Goal: Information Seeking & Learning: Learn about a topic

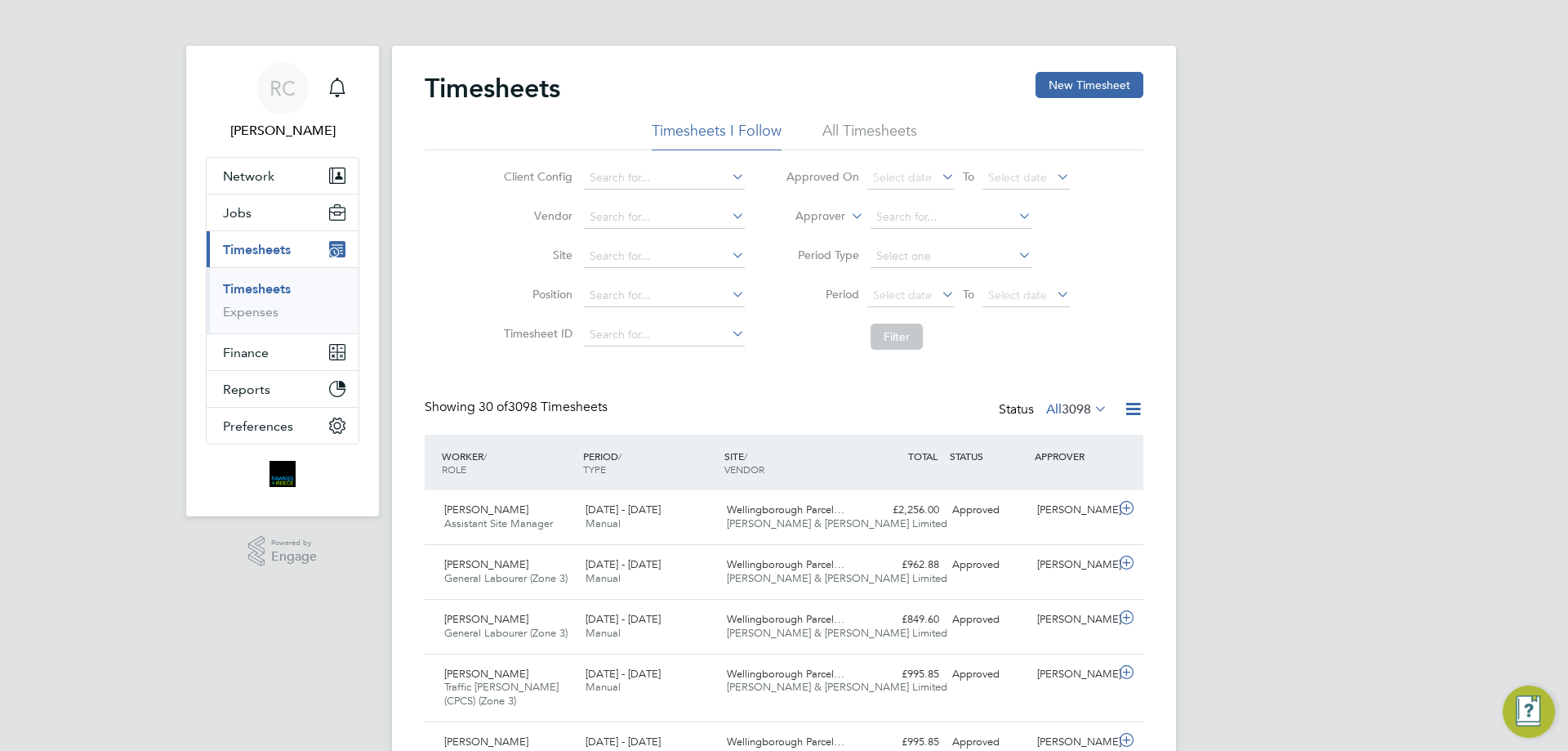
click at [269, 217] on button "Jobs" at bounding box center [283, 212] width 152 height 36
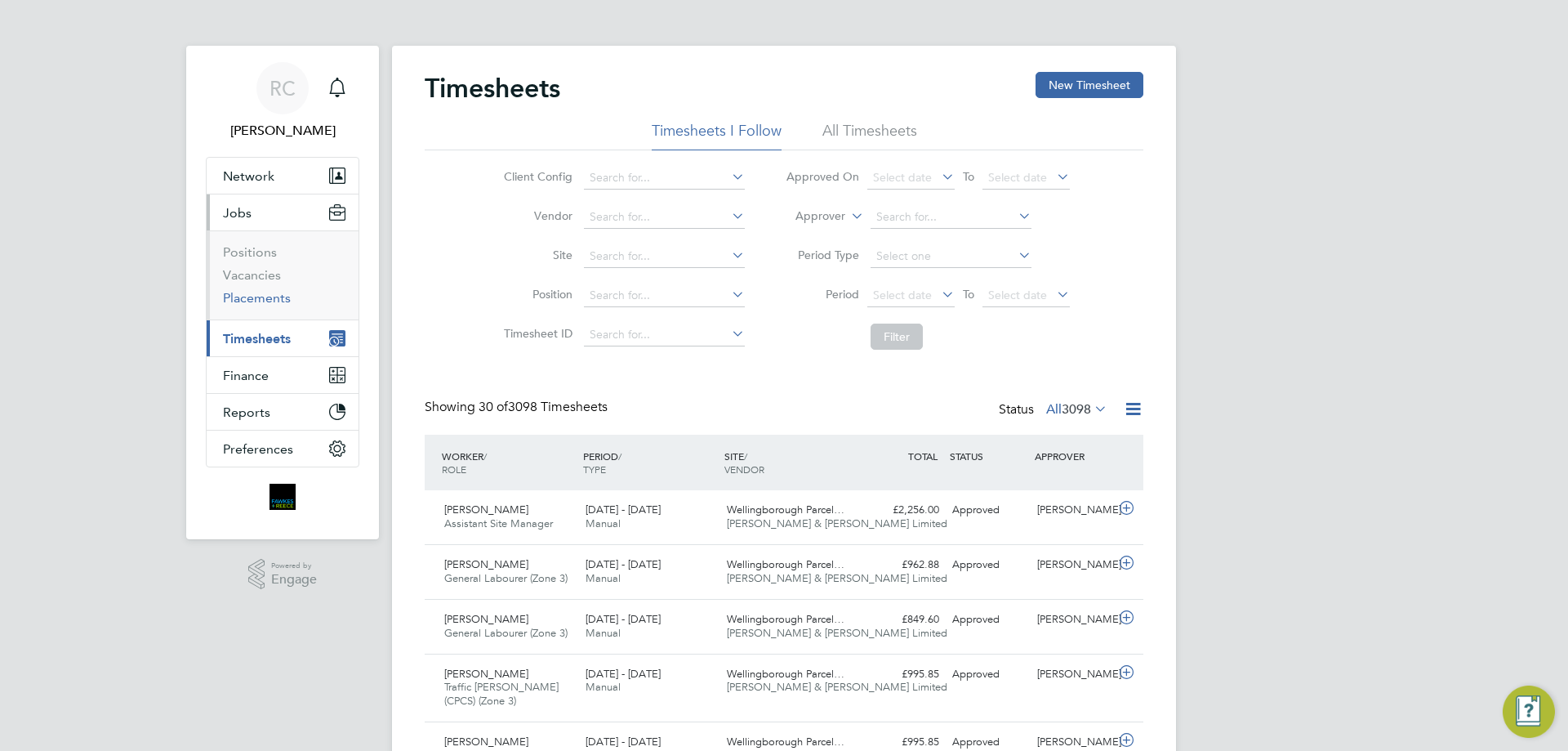
click at [262, 304] on link "Placements" at bounding box center [256, 298] width 68 height 15
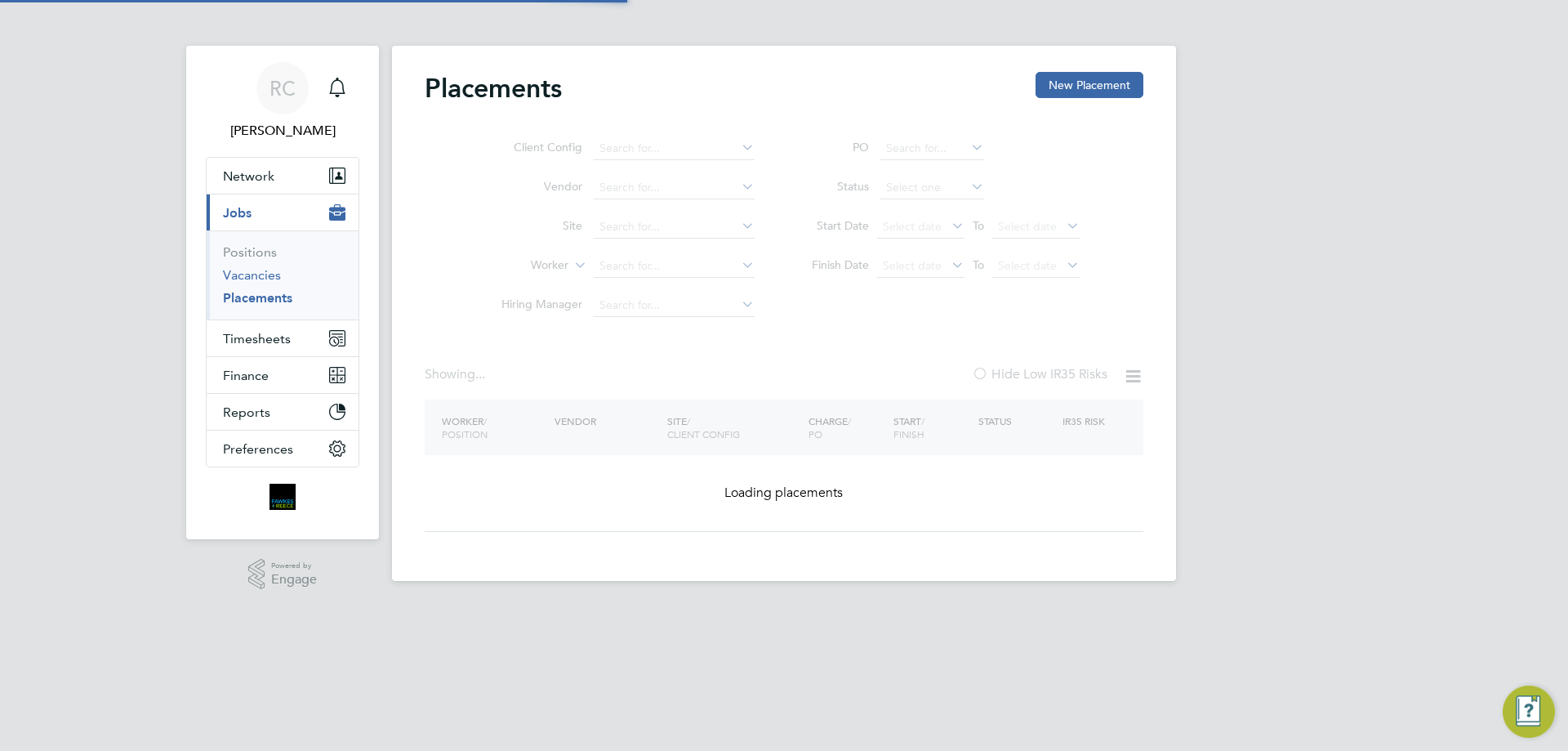
click at [254, 277] on link "Vacancies" at bounding box center [251, 275] width 58 height 15
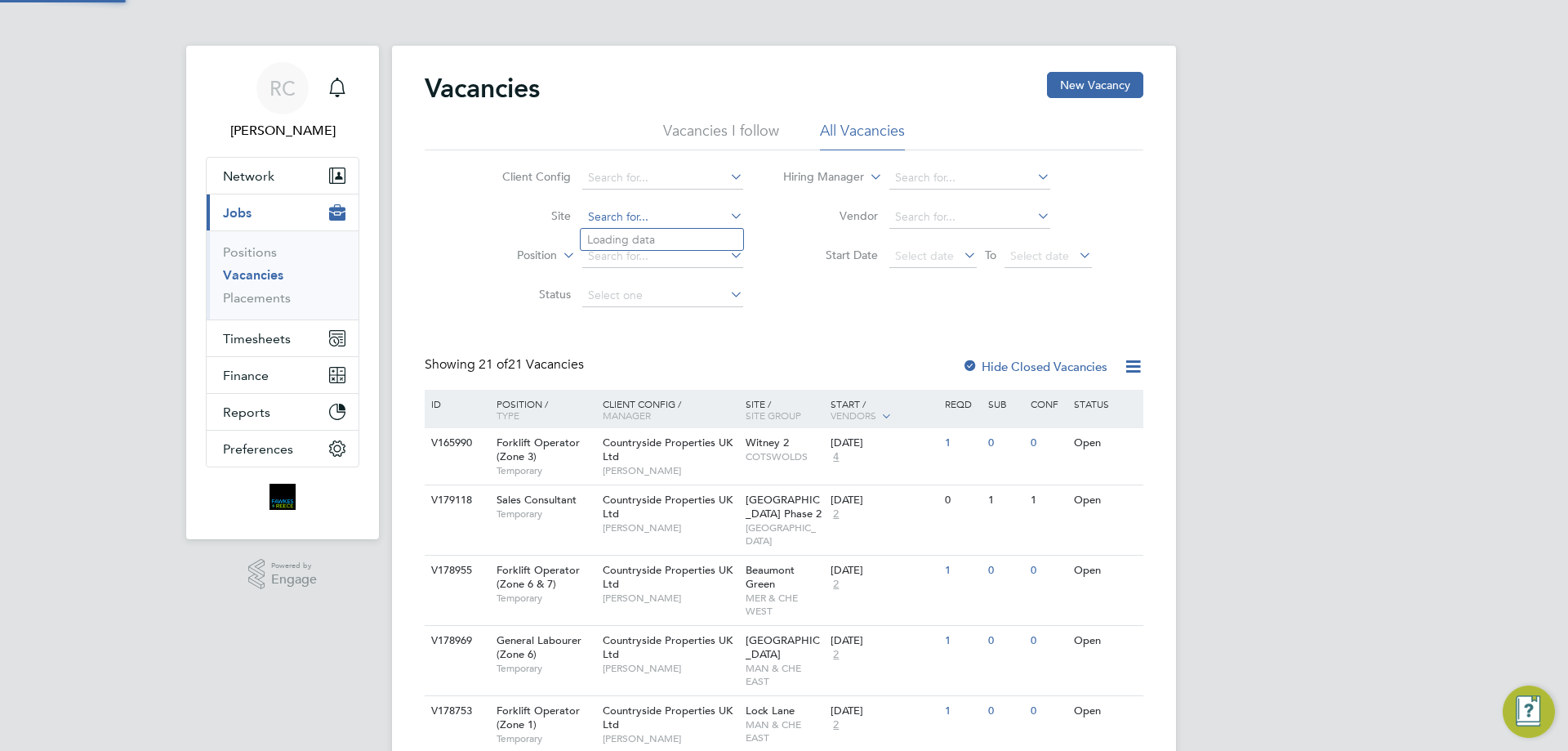
click at [636, 216] on input at bounding box center [663, 217] width 161 height 23
click at [630, 236] on li "Witn ey 2" at bounding box center [662, 239] width 163 height 22
type input "Witney 2"
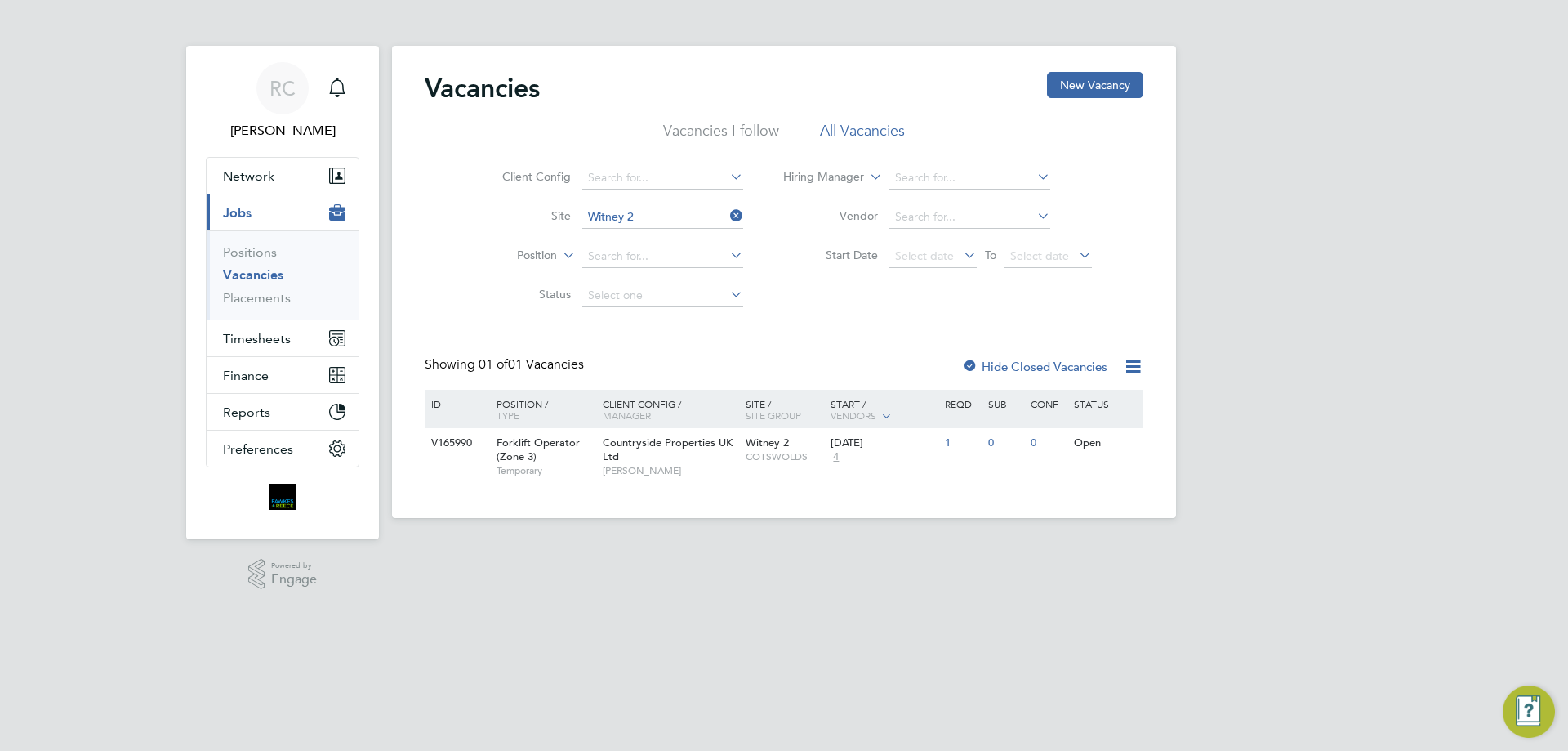
click at [658, 201] on li "Site Witney 2" at bounding box center [610, 217] width 308 height 39
click at [657, 208] on input at bounding box center [663, 217] width 161 height 23
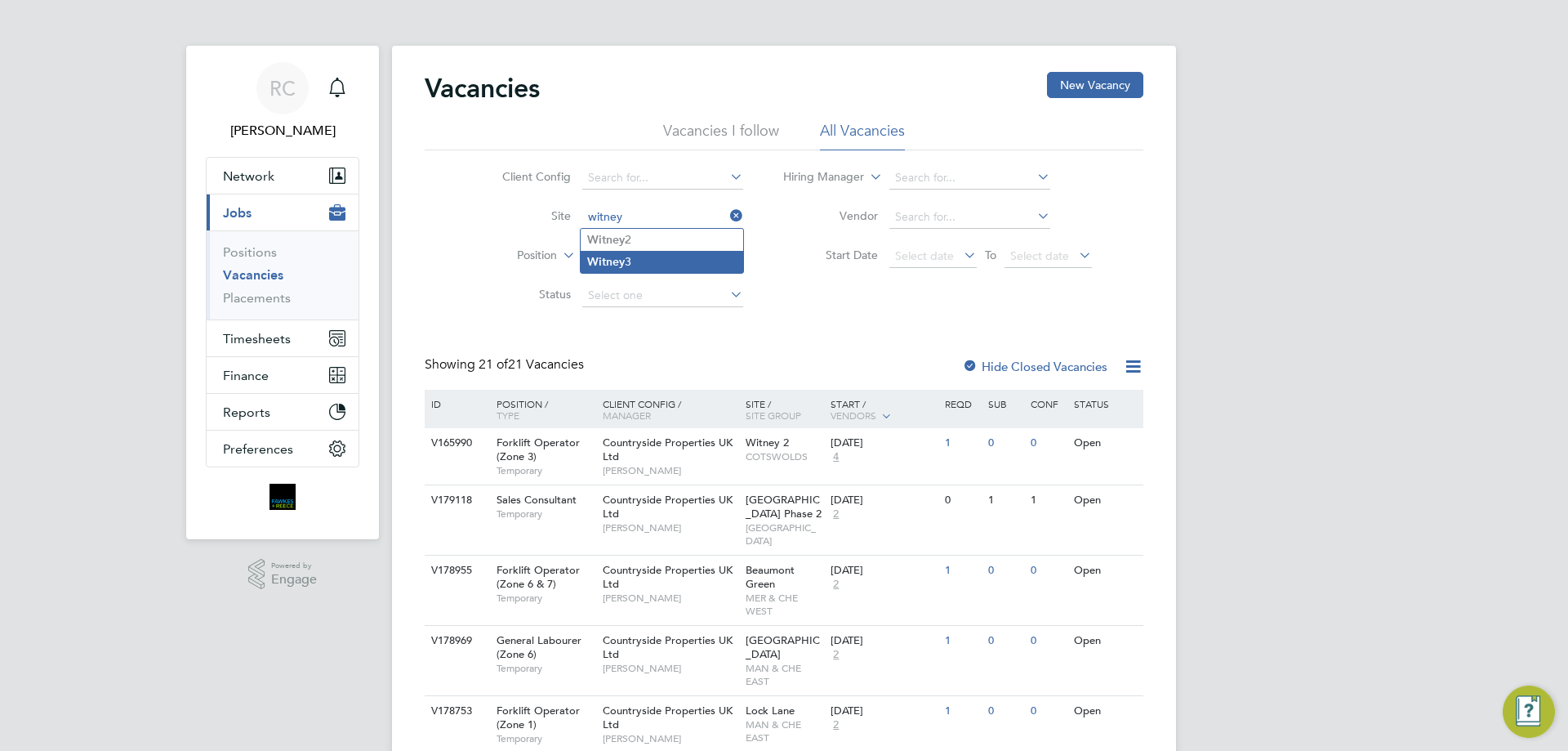
click at [665, 262] on li "Witney 3" at bounding box center [662, 261] width 163 height 22
type input "Witney 3"
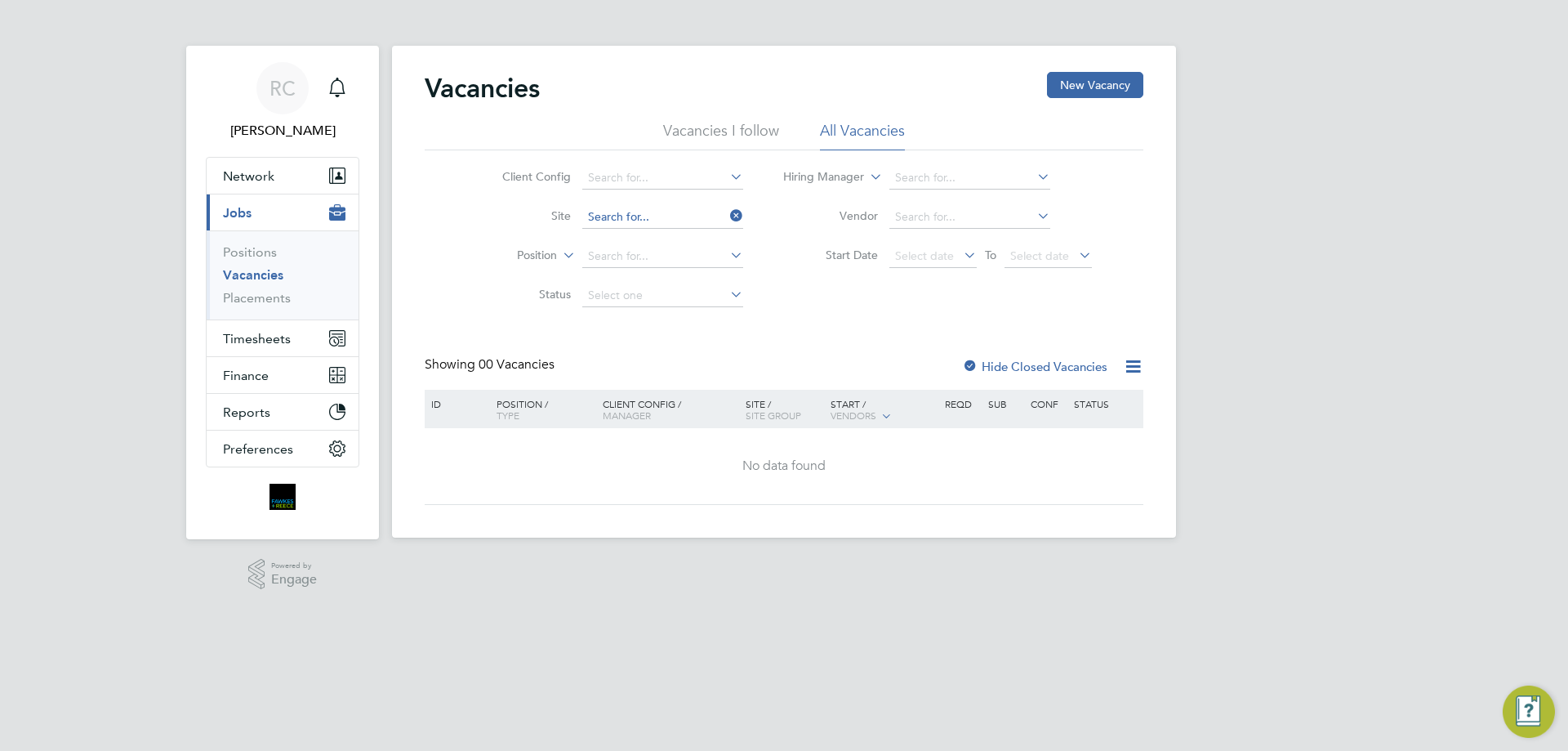
click at [664, 212] on input at bounding box center [663, 217] width 161 height 23
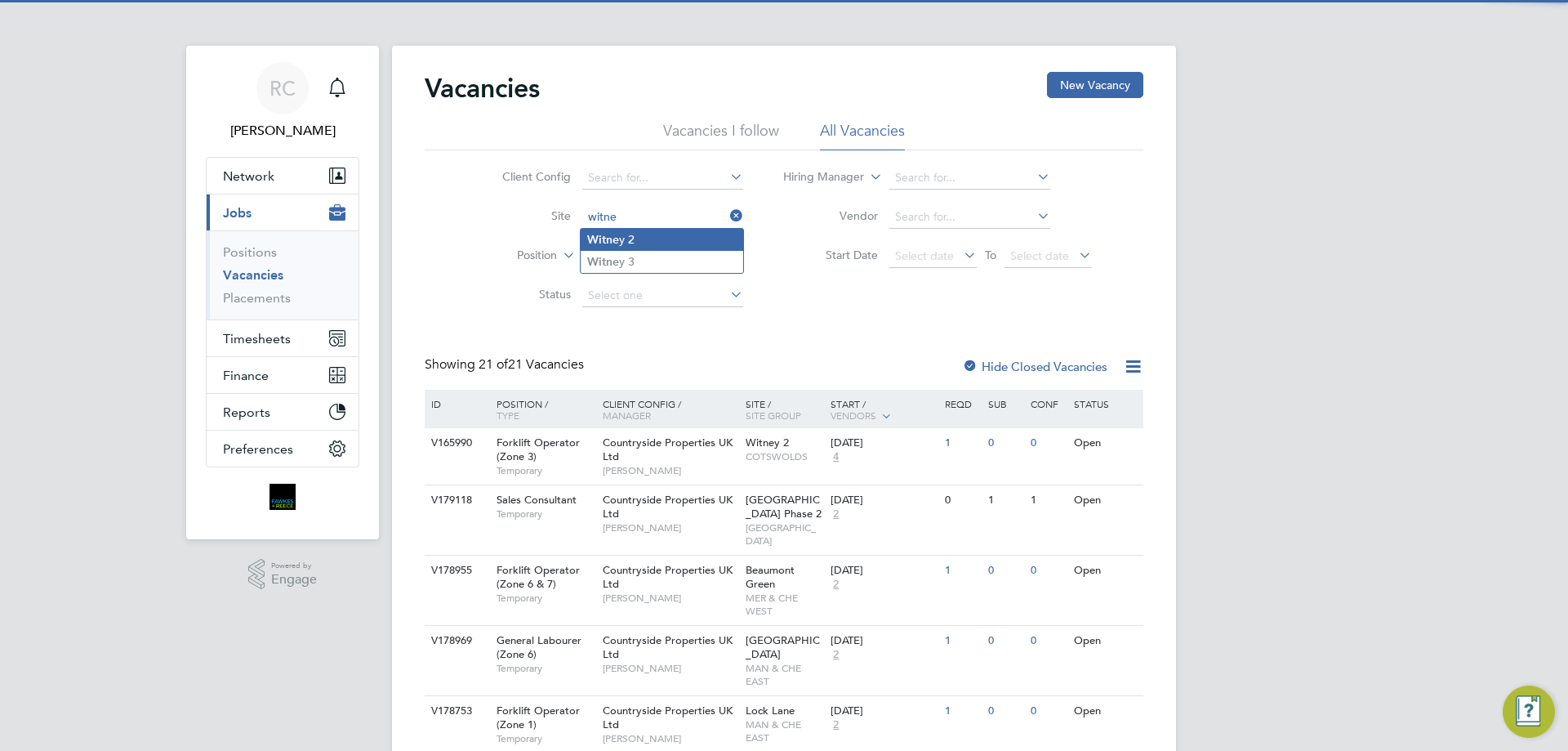
click at [649, 240] on li "Witne y 2" at bounding box center [662, 239] width 163 height 22
type input "Witney 2"
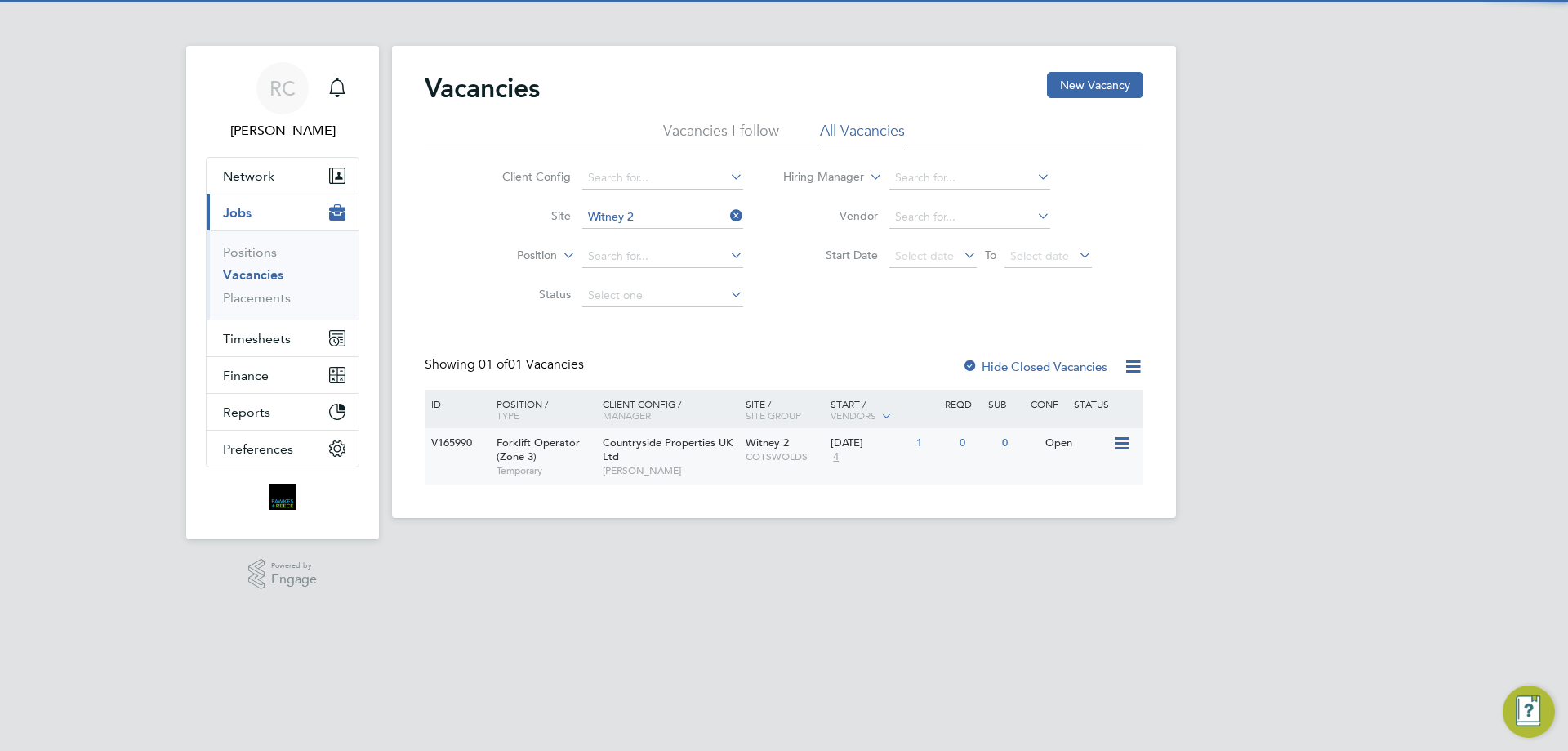
click at [867, 449] on div "[DATE]" at bounding box center [870, 443] width 78 height 14
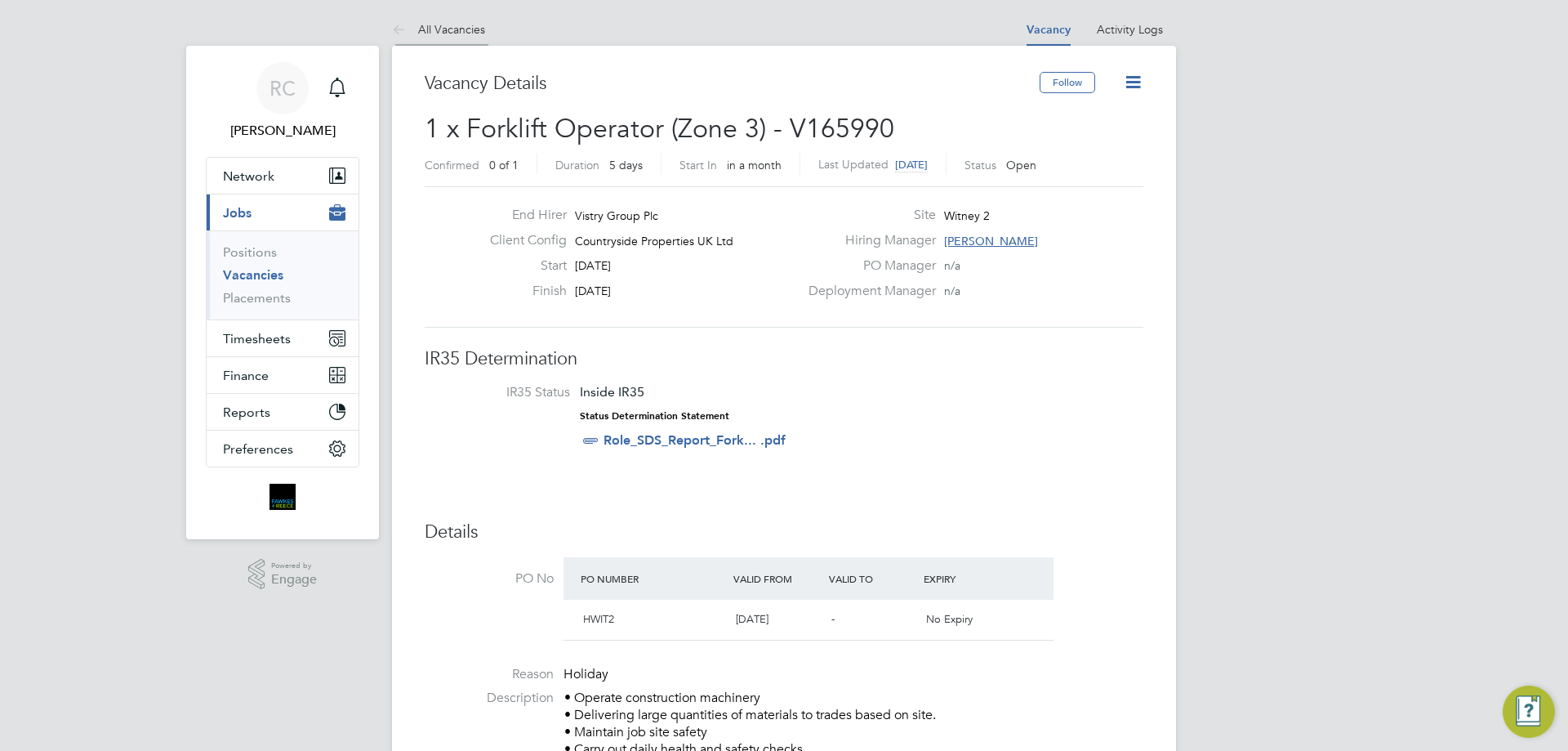
click at [442, 26] on link "All Vacancies" at bounding box center [439, 29] width 93 height 14
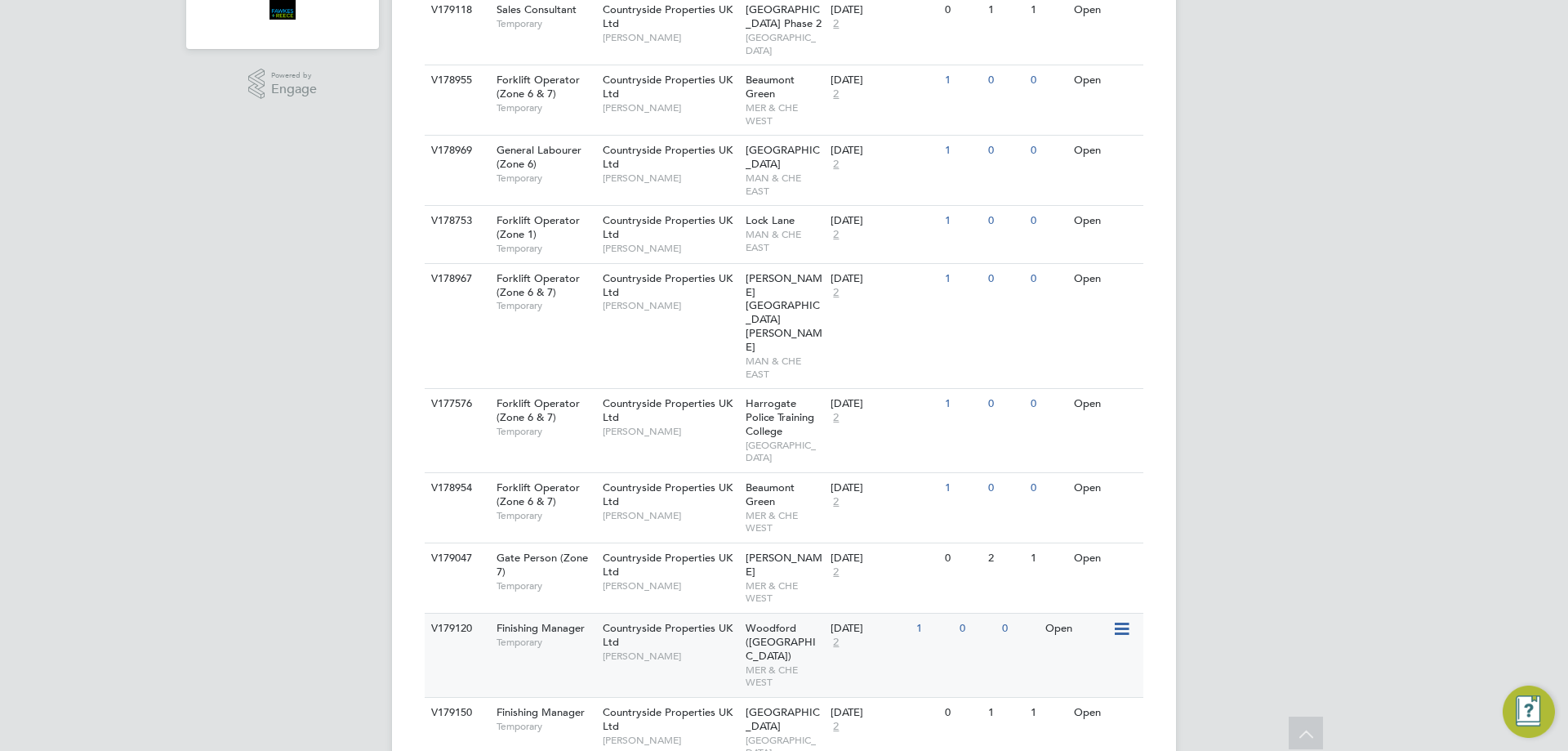
scroll to position [572, 0]
